Goal: Task Accomplishment & Management: Manage account settings

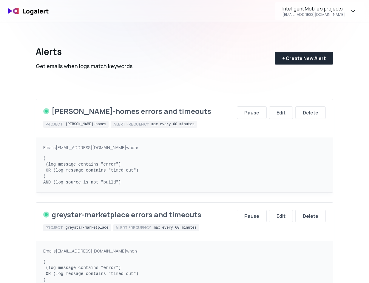
drag, startPoint x: 183, startPoint y: 71, endPoint x: 186, endPoint y: 73, distance: 4.1
click at [183, 71] on div "Alerts Get emails when logs match keywords + Create New Alert" at bounding box center [184, 53] width 297 height 62
click at [322, 8] on div "Intelligent Mobile's projects" at bounding box center [313, 8] width 60 height 7
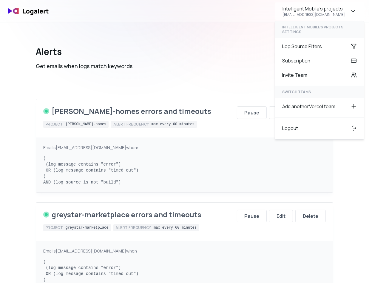
click at [213, 62] on div "Alerts Get emails when logs match keywords + Create New Alert" at bounding box center [184, 53] width 297 height 62
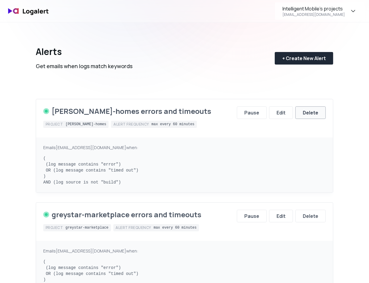
click at [306, 115] on div "Delete" at bounding box center [311, 112] width 16 height 7
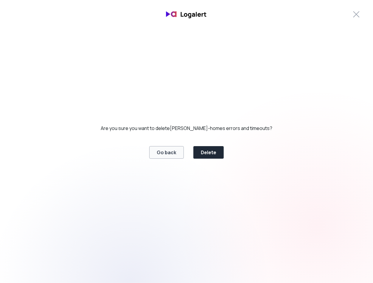
click at [174, 152] on div "Go back" at bounding box center [167, 152] width 20 height 7
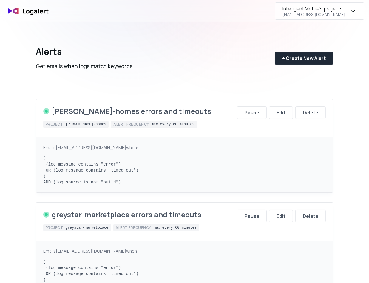
click at [336, 12] on div "[EMAIL_ADDRESS][DOMAIN_NAME]" at bounding box center [314, 14] width 62 height 5
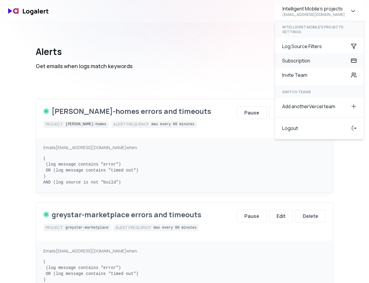
click at [302, 59] on div "Subscription" at bounding box center [319, 60] width 89 height 14
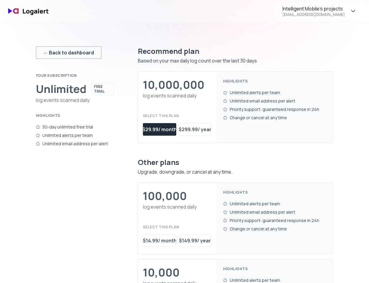
click at [70, 56] on button "← Back to dashboard" at bounding box center [69, 52] width 66 height 13
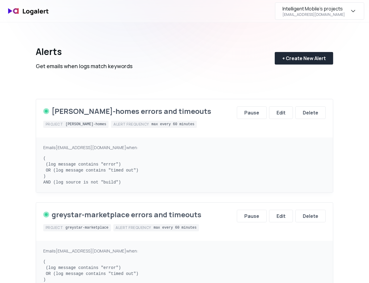
click at [333, 10] on div "Intelligent Mobile's projects" at bounding box center [313, 8] width 60 height 7
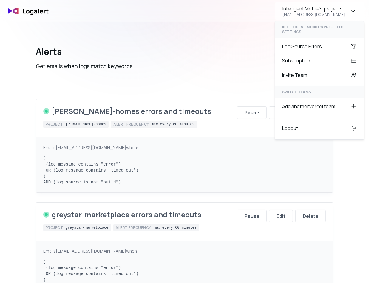
drag, startPoint x: 132, startPoint y: 67, endPoint x: 124, endPoint y: 62, distance: 10.2
click at [132, 67] on div "Alerts Get emails when logs match keywords + Create New Alert" at bounding box center [184, 53] width 297 height 62
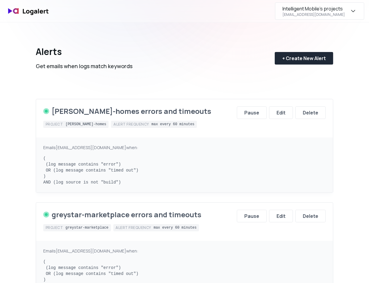
click at [311, 2] on div "Intelligent Mobile's projects [EMAIL_ADDRESS][DOMAIN_NAME]" at bounding box center [319, 10] width 89 height 17
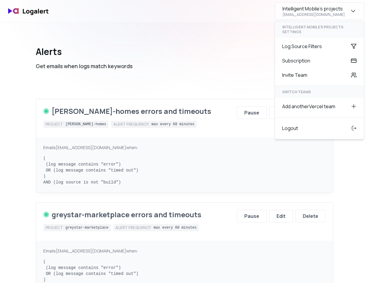
click at [305, 15] on div "[EMAIL_ADDRESS][DOMAIN_NAME]" at bounding box center [314, 14] width 62 height 5
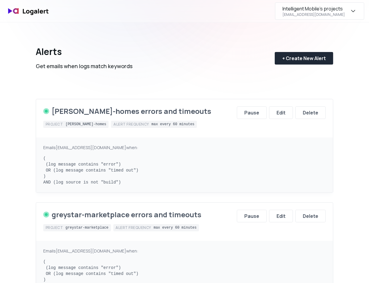
click at [305, 15] on div "[EMAIL_ADDRESS][DOMAIN_NAME]" at bounding box center [314, 14] width 62 height 5
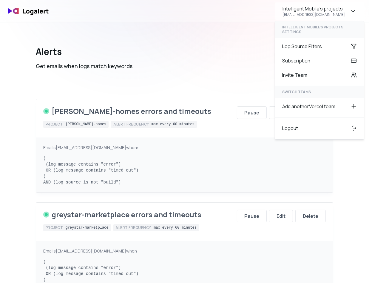
click at [143, 68] on div "Alerts Get emails when logs match keywords + Create New Alert" at bounding box center [184, 53] width 297 height 62
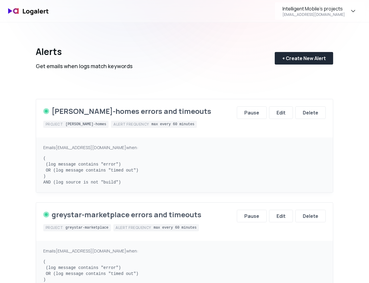
drag, startPoint x: 130, startPoint y: 75, endPoint x: 143, endPoint y: 60, distance: 20.1
click at [130, 75] on div "Alerts Get emails when logs match keywords + Create New Alert" at bounding box center [184, 53] width 297 height 62
click at [341, 4] on div "Intelligent Mobile's projects [EMAIL_ADDRESS][DOMAIN_NAME]" at bounding box center [319, 10] width 89 height 17
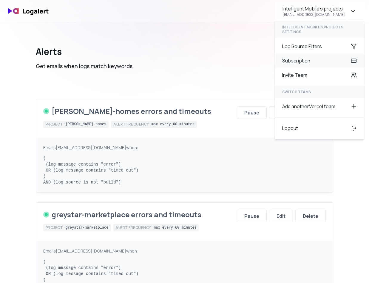
click at [306, 62] on div "Subscription" at bounding box center [319, 60] width 89 height 14
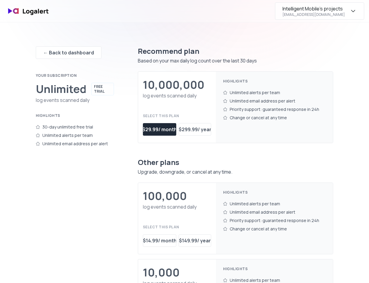
click at [341, 12] on div "Intelligent Mobile's projects [EMAIL_ADDRESS][DOMAIN_NAME]" at bounding box center [314, 11] width 62 height 12
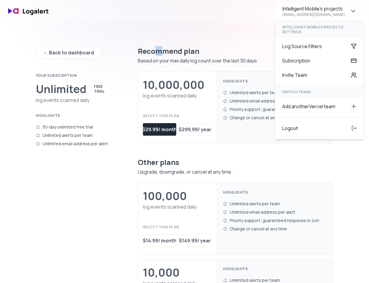
click at [158, 37] on div "Recommend plan Based on your max daily log count over the last 30 days 10,000,0…" at bounding box center [235, 186] width 195 height 298
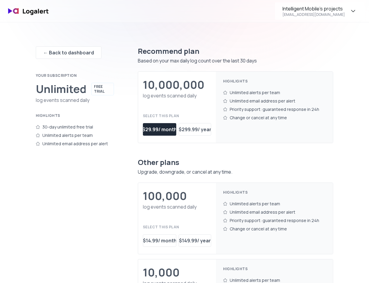
click at [78, 132] on div "Unlimited alerts per team" at bounding box center [75, 135] width 78 height 8
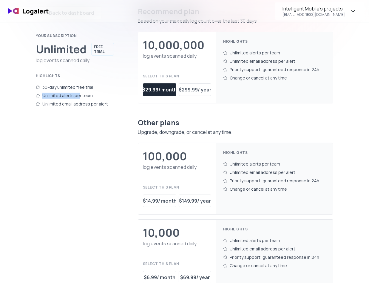
scroll to position [12, 0]
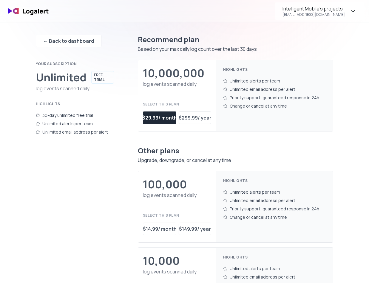
click at [101, 74] on div "FREE TRIAL" at bounding box center [102, 77] width 23 height 13
click at [336, 14] on div "[EMAIL_ADDRESS][DOMAIN_NAME]" at bounding box center [314, 14] width 62 height 5
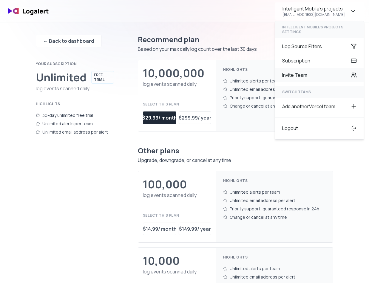
click at [314, 75] on div "Invite Team" at bounding box center [319, 75] width 89 height 14
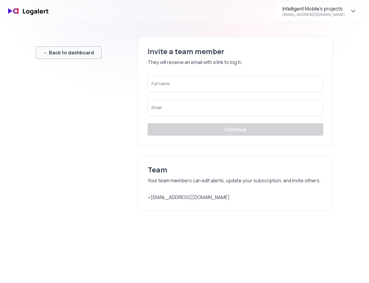
click at [58, 49] on div "← Back to dashboard" at bounding box center [68, 52] width 51 height 7
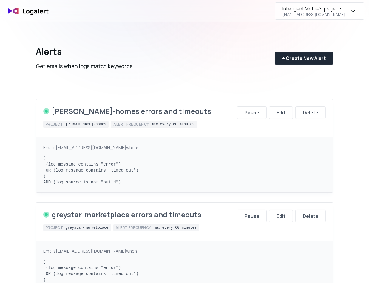
click at [339, 14] on div "Intelligent Mobile's projects [EMAIL_ADDRESS][DOMAIN_NAME]" at bounding box center [314, 11] width 62 height 12
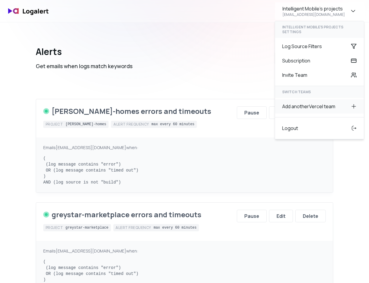
click at [293, 105] on div "Add another Vercel team" at bounding box center [319, 106] width 89 height 14
